Goal: Task Accomplishment & Management: Manage account settings

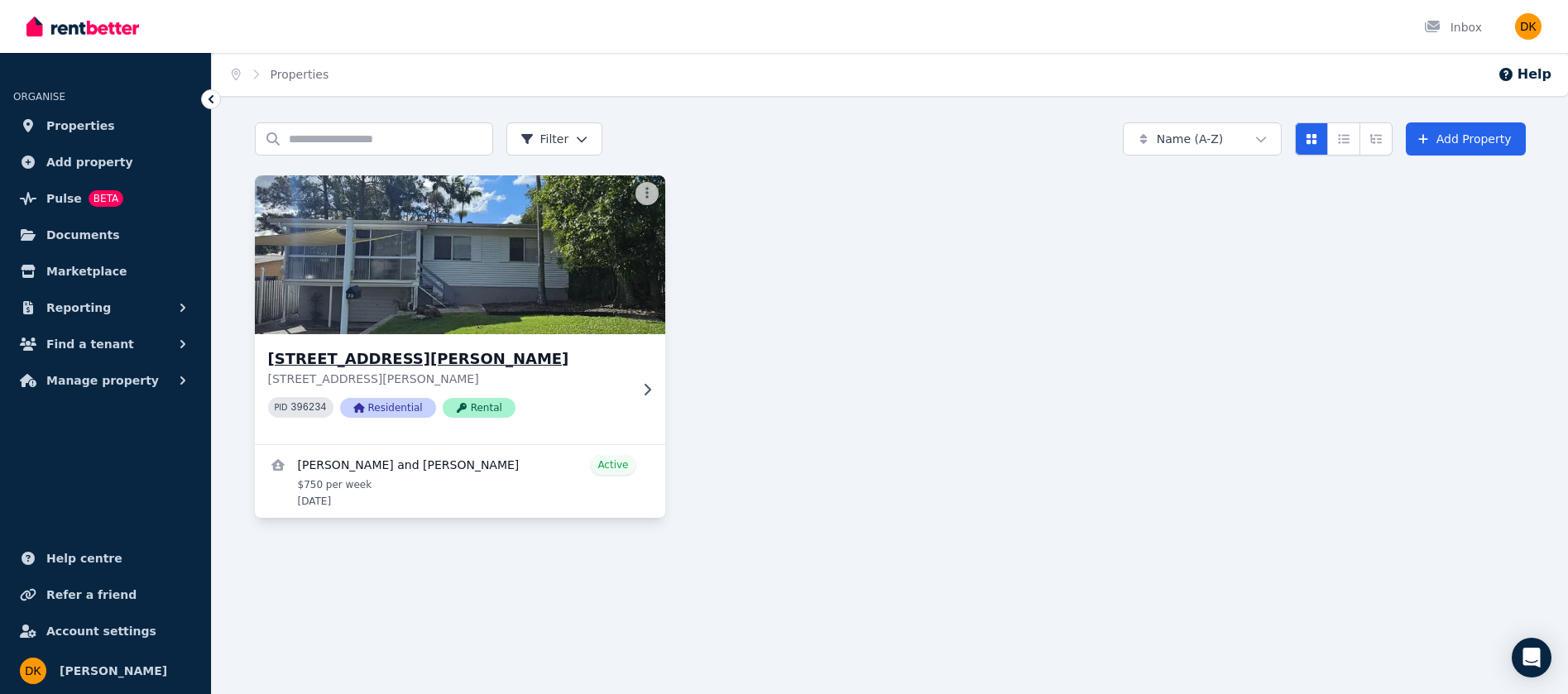
click at [481, 366] on h3 "[STREET_ADDRESS][PERSON_NAME]" at bounding box center [448, 359] width 361 height 23
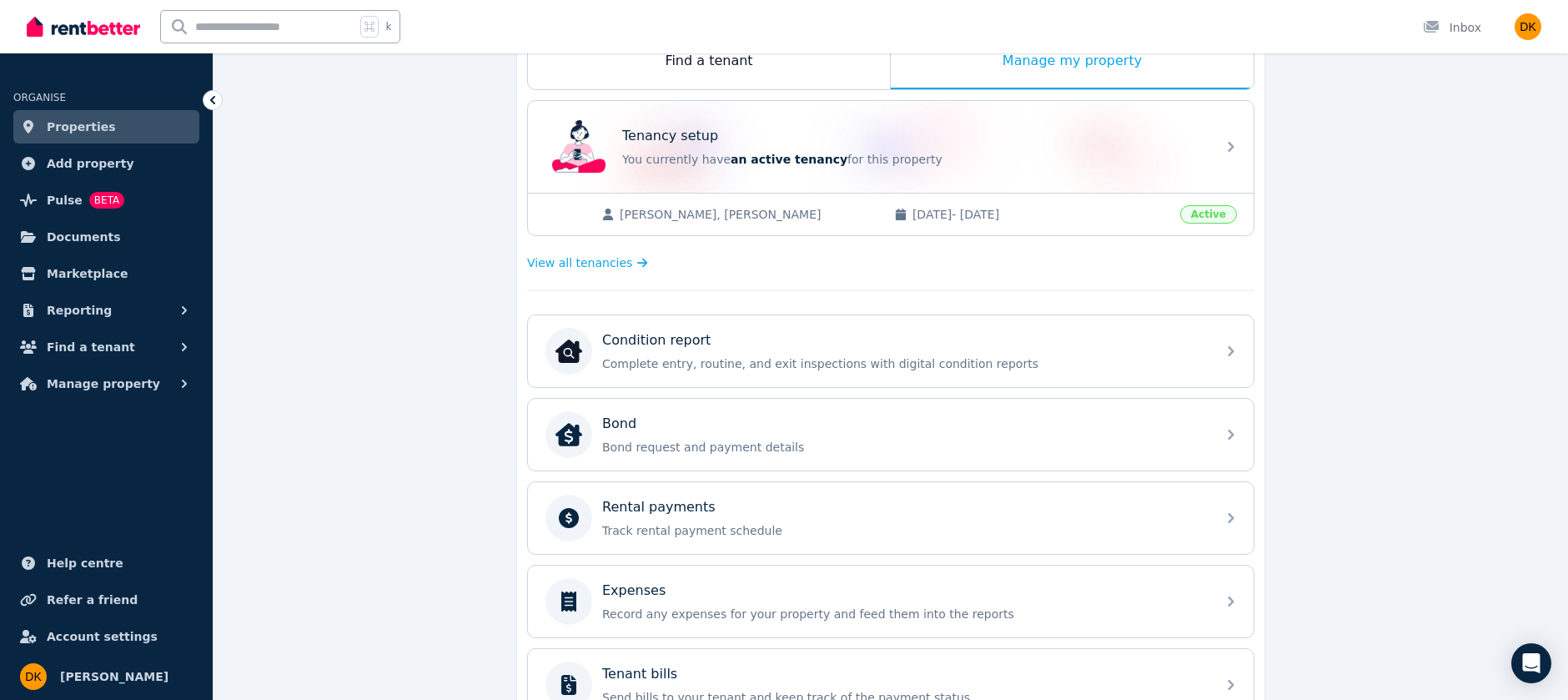
scroll to position [300, 0]
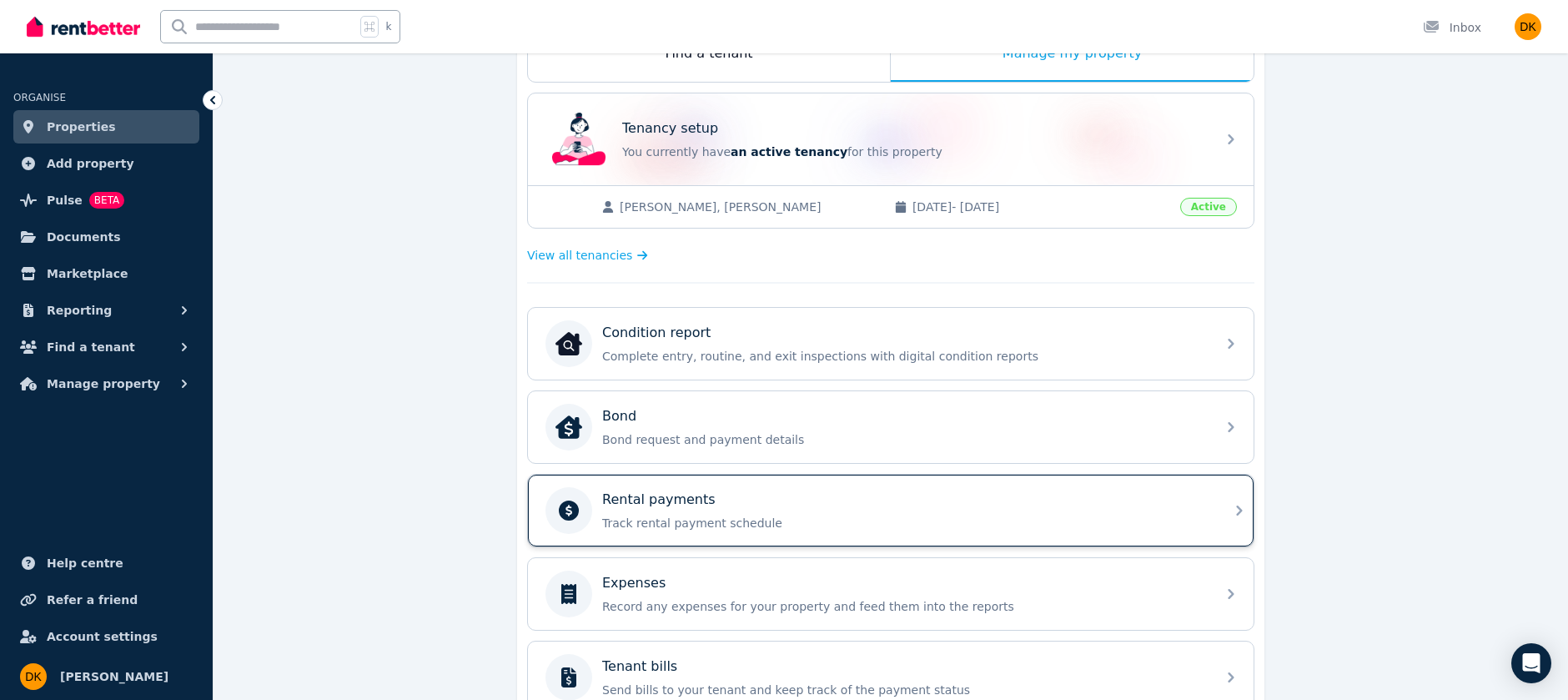
click at [719, 504] on div "Rental payments" at bounding box center [903, 499] width 604 height 20
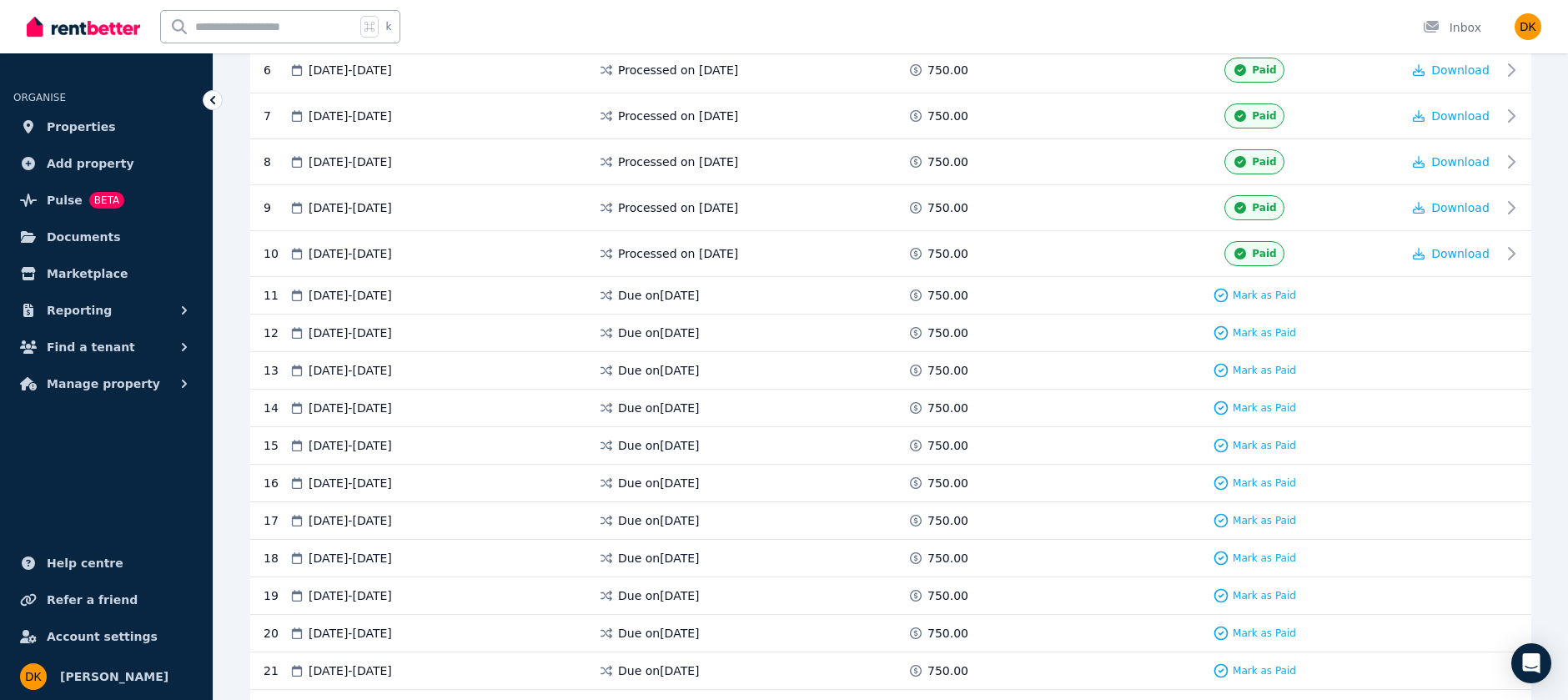
scroll to position [573, 0]
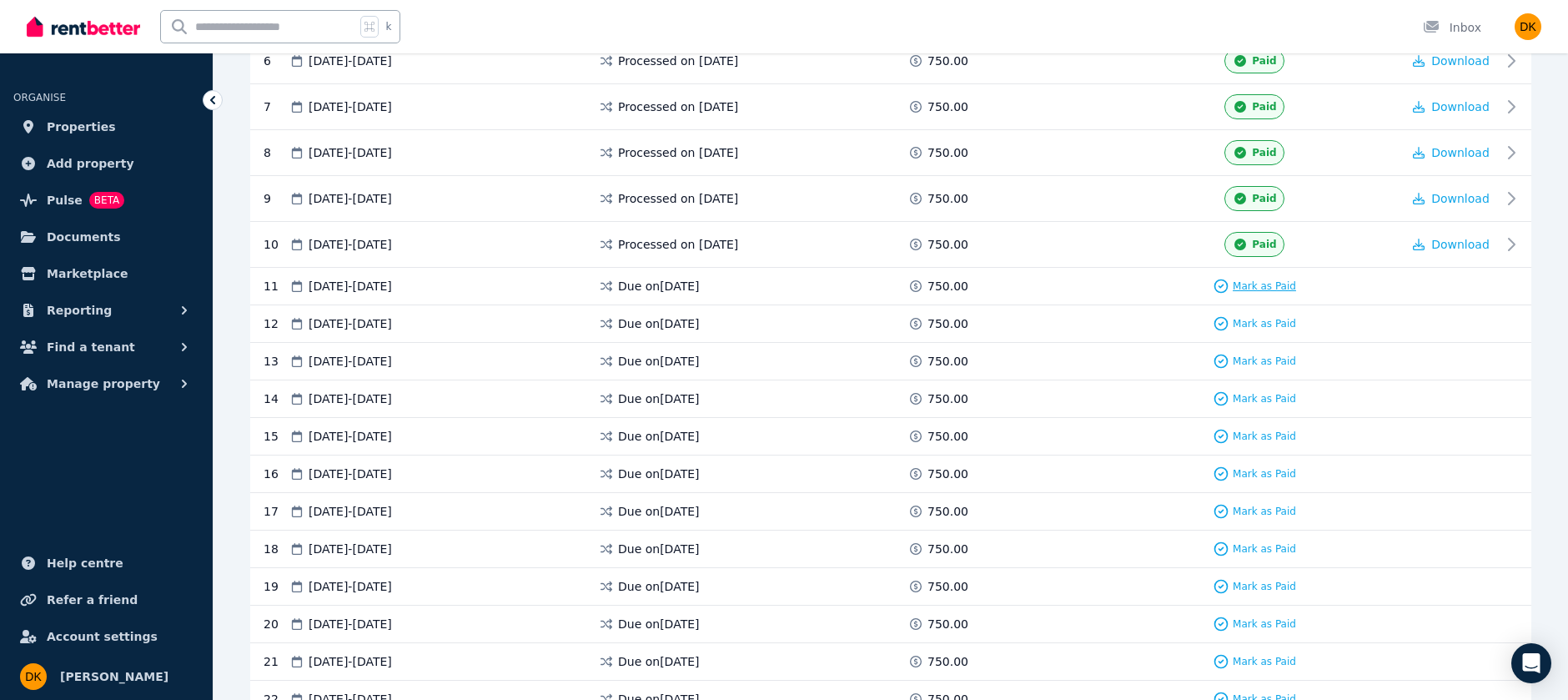
click at [1245, 283] on span "Mark as Paid" at bounding box center [1263, 286] width 63 height 14
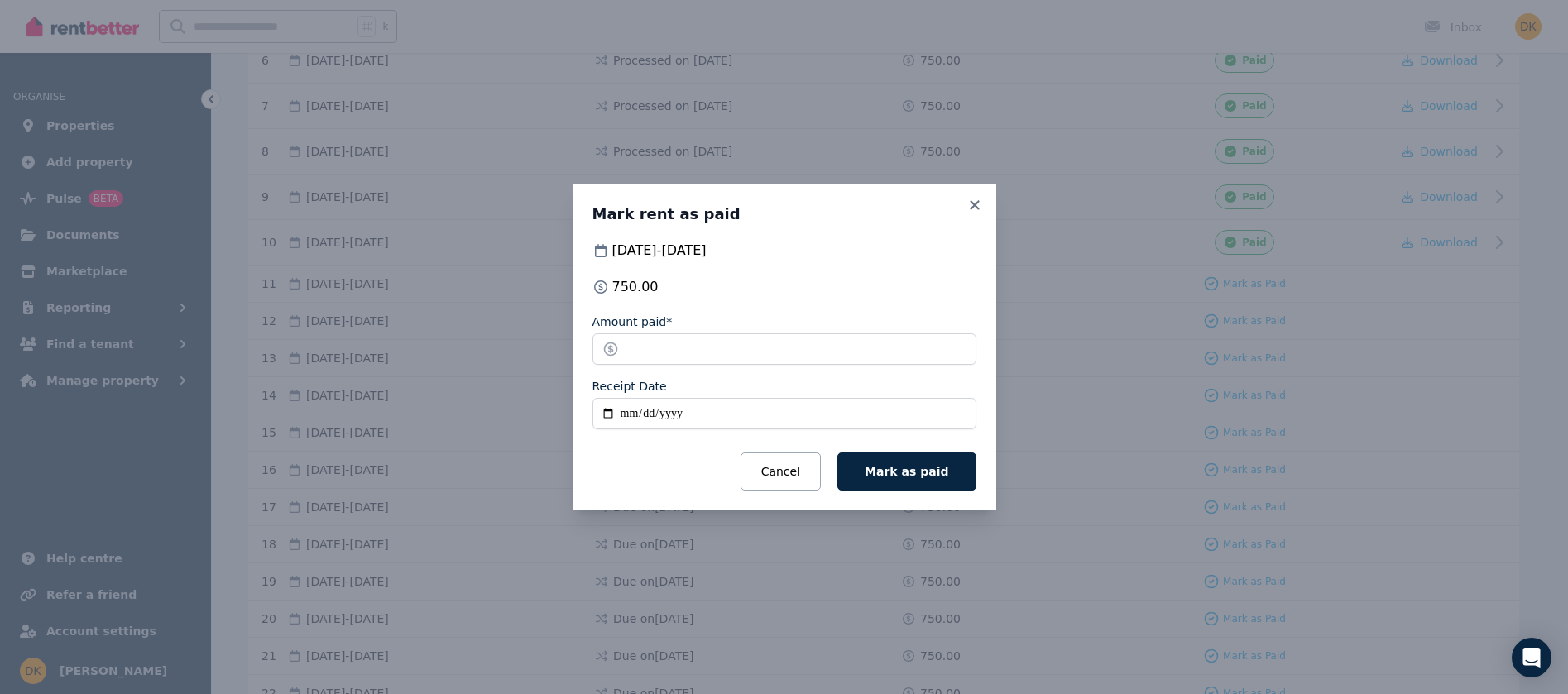
click at [730, 414] on input "Receipt Date" at bounding box center [784, 413] width 384 height 32
click at [724, 418] on input "Receipt Date" at bounding box center [784, 413] width 384 height 32
type input "**********"
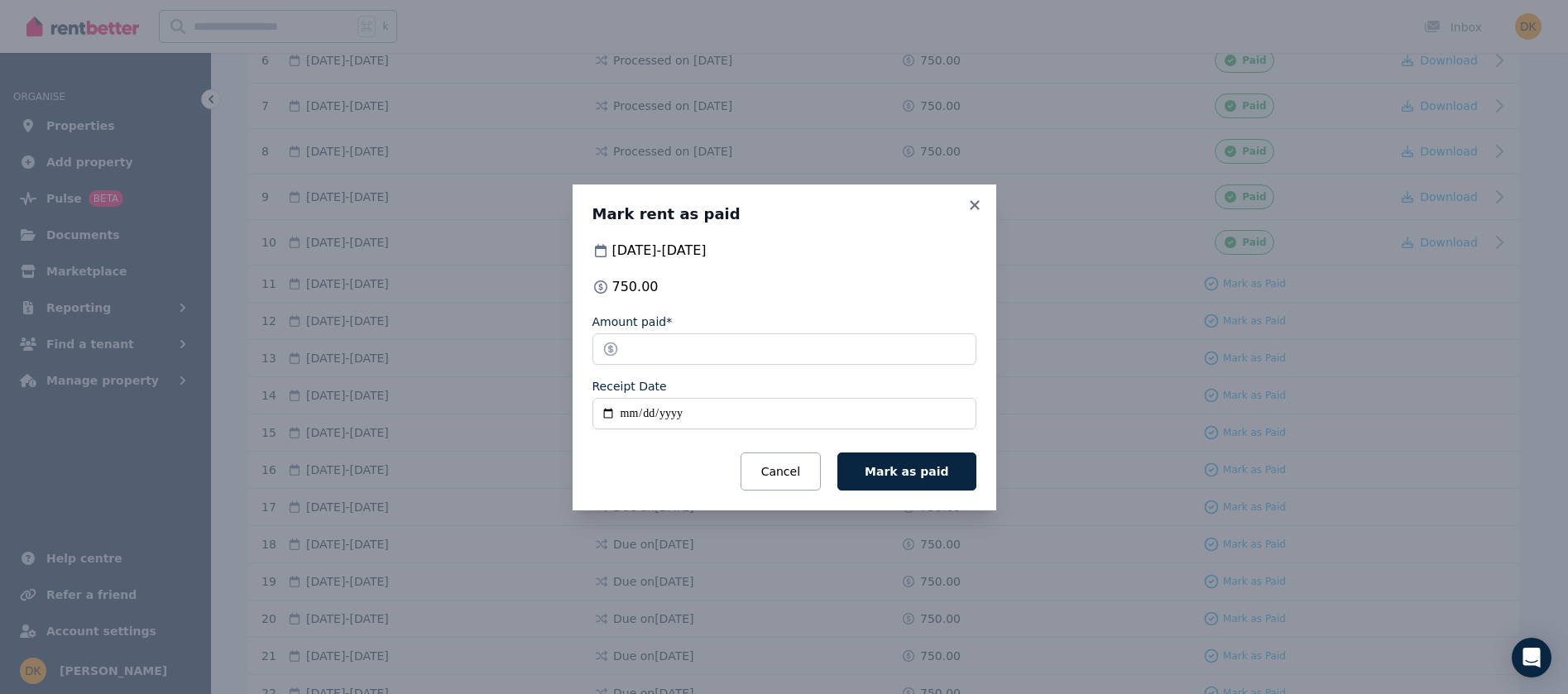
click at [688, 459] on div "Cancel Mark as paid" at bounding box center [784, 472] width 384 height 39
click at [960, 480] on button "Mark as paid" at bounding box center [907, 472] width 139 height 39
